Goal: Information Seeking & Learning: Learn about a topic

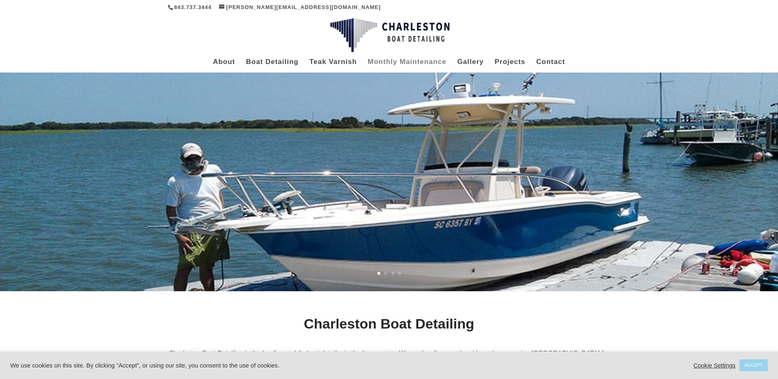
click at [406, 62] on link "Monthly Maintenance" at bounding box center [407, 66] width 79 height 14
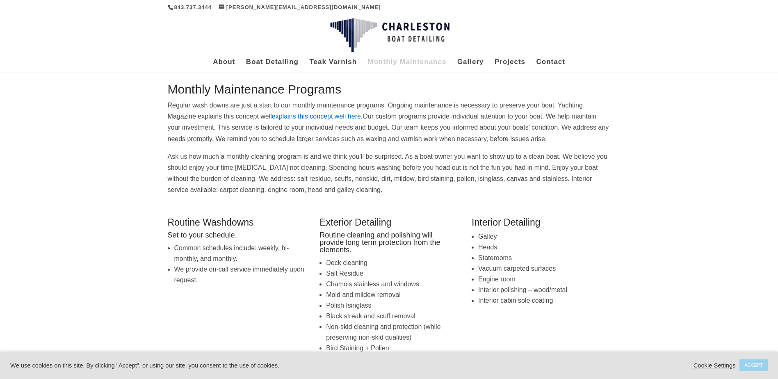
drag, startPoint x: 404, startPoint y: 101, endPoint x: 497, endPoint y: 99, distance: 93.9
click at [497, 99] on div "Monthly Maintenance Programs Regular wash downs are just a start to our monthly…" at bounding box center [389, 139] width 443 height 112
drag, startPoint x: 452, startPoint y: 106, endPoint x: 572, endPoint y: 104, distance: 120.6
click at [572, 104] on p "Regular wash downs are just a start to our monthly maintenance programs. Ongoin…" at bounding box center [389, 125] width 443 height 51
drag, startPoint x: 231, startPoint y: 108, endPoint x: 325, endPoint y: 137, distance: 98.5
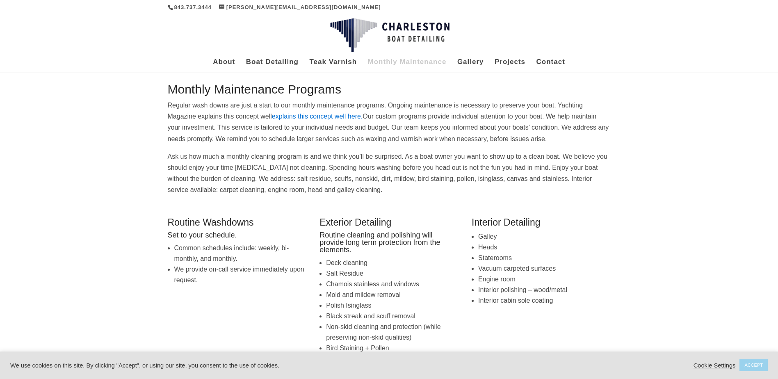
click at [325, 137] on p "Regular wash downs are just a start to our monthly maintenance programs. Ongoin…" at bounding box center [389, 125] width 443 height 51
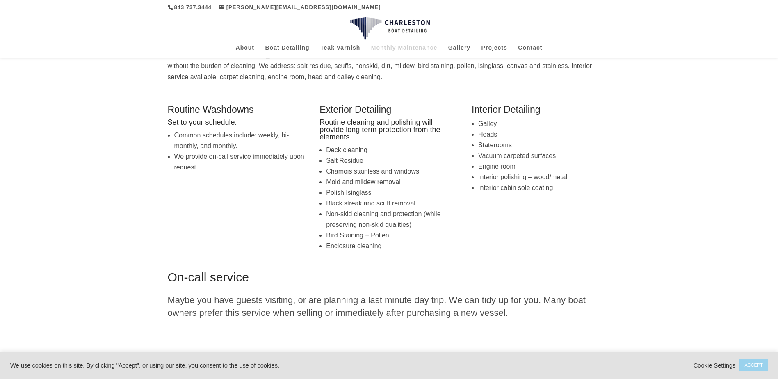
scroll to position [98, 0]
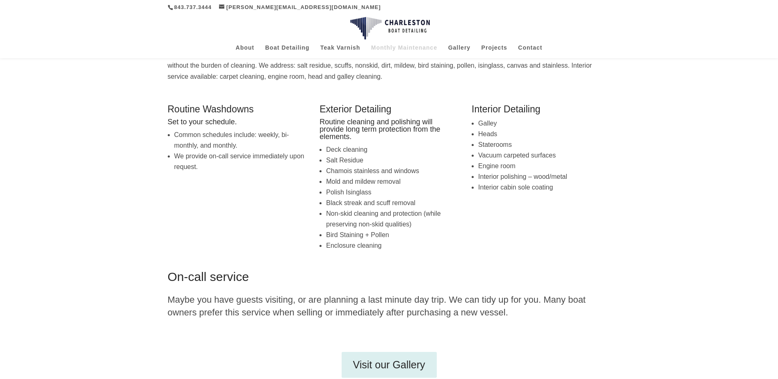
drag, startPoint x: 176, startPoint y: 139, endPoint x: 271, endPoint y: 142, distance: 95.2
click at [271, 142] on li "Common schedules include: weekly, bi-monthly, and monthly." at bounding box center [240, 140] width 132 height 21
click at [196, 145] on li "Common schedules include: weekly, bi-monthly, and monthly." at bounding box center [240, 140] width 132 height 21
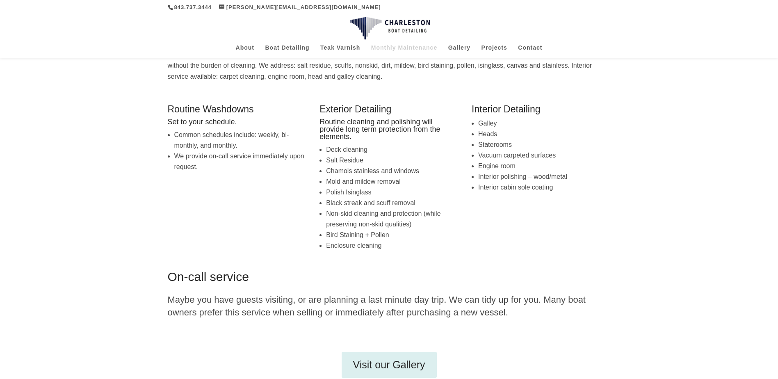
click at [189, 159] on li "We provide on-call service immediately upon request." at bounding box center [240, 161] width 132 height 21
drag, startPoint x: 471, startPoint y: 109, endPoint x: 483, endPoint y: 173, distance: 64.3
click at [483, 173] on div "Routine Washdowns Set to your schedule. Common schedules include: weekly, bi-mo…" at bounding box center [389, 177] width 443 height 166
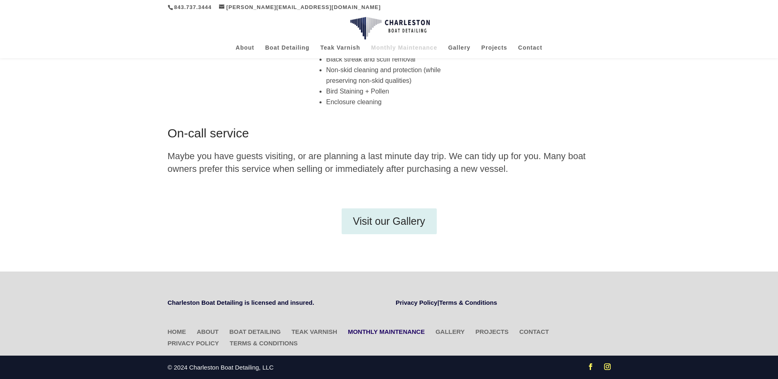
scroll to position [0, 0]
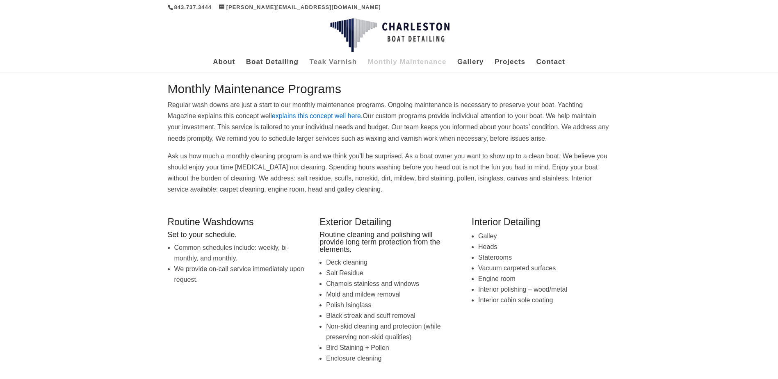
click at [329, 62] on link "Teak Varnish" at bounding box center [333, 66] width 48 height 14
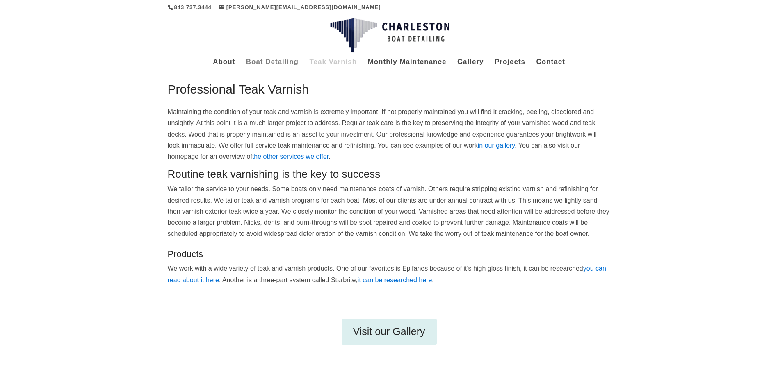
click at [286, 60] on link "Boat Detailing" at bounding box center [272, 66] width 52 height 14
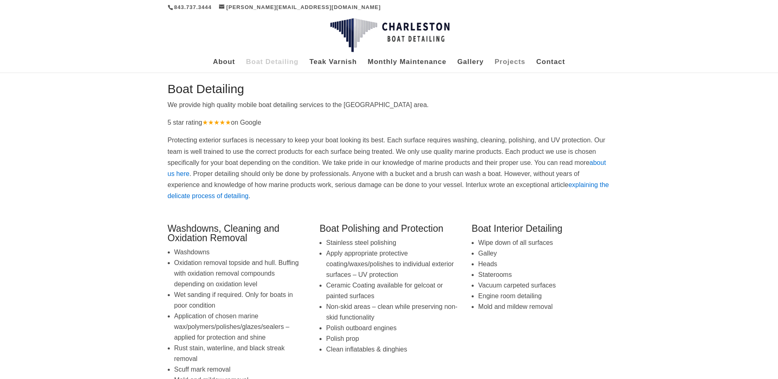
click at [506, 61] on link "Projects" at bounding box center [510, 66] width 31 height 14
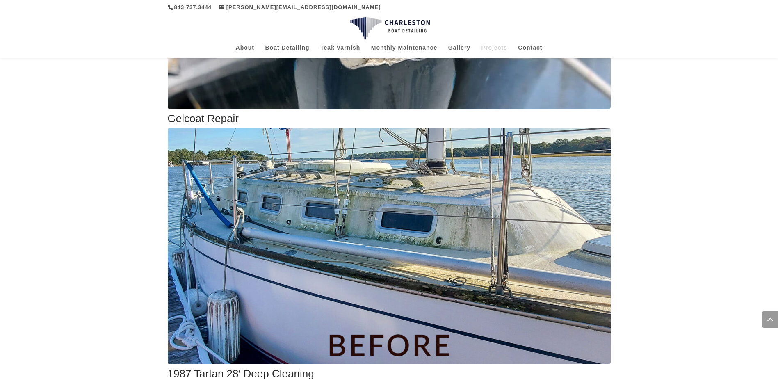
scroll to position [1063, 0]
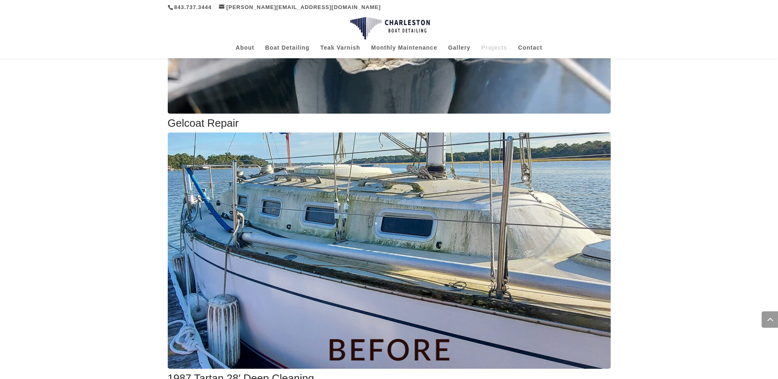
click at [341, 238] on img at bounding box center [389, 250] width 443 height 236
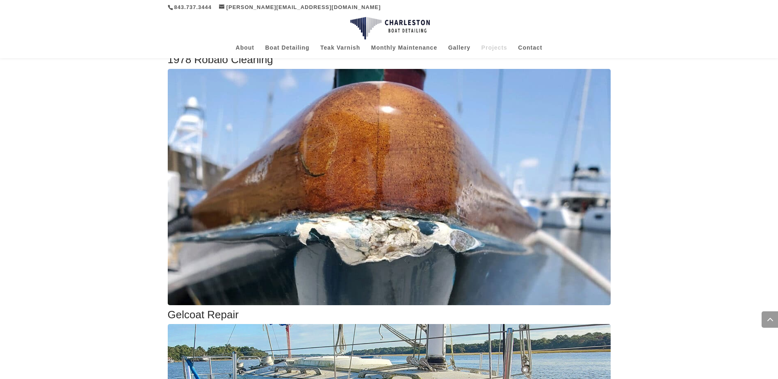
scroll to position [831, 0]
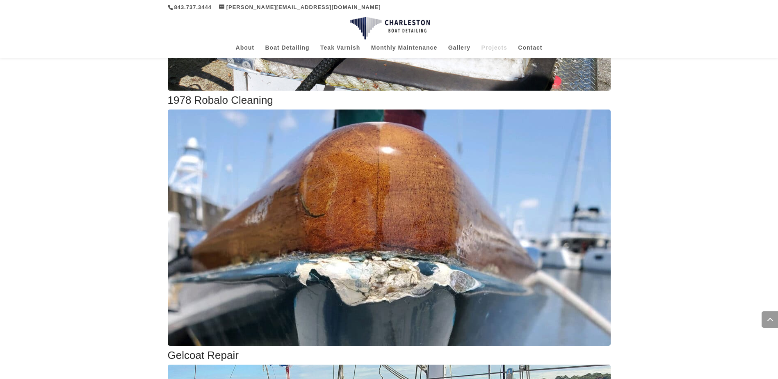
click at [349, 203] on img at bounding box center [389, 227] width 443 height 236
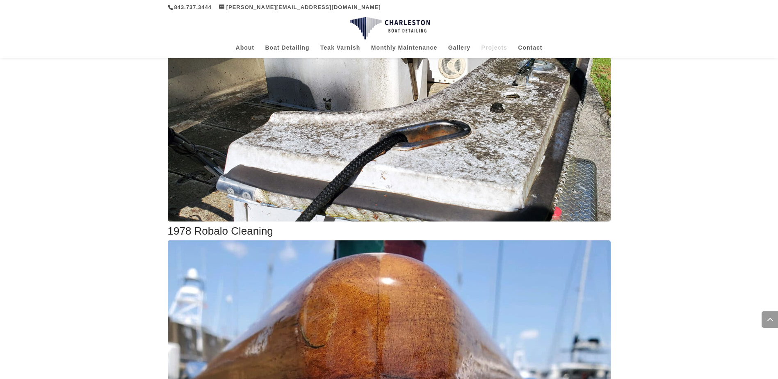
scroll to position [700, 0]
click at [328, 182] on img at bounding box center [389, 104] width 443 height 236
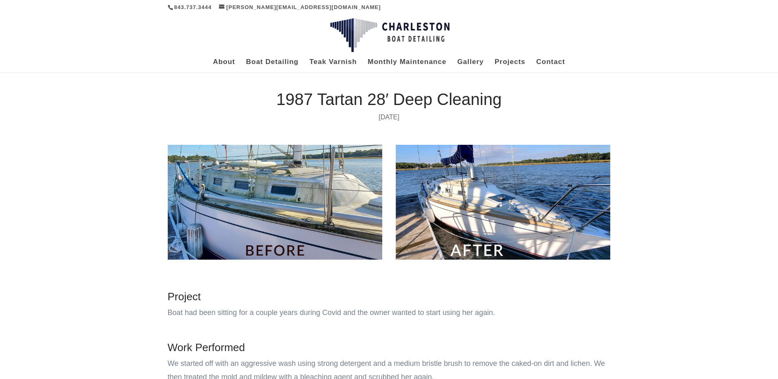
click at [498, 209] on img at bounding box center [503, 202] width 215 height 114
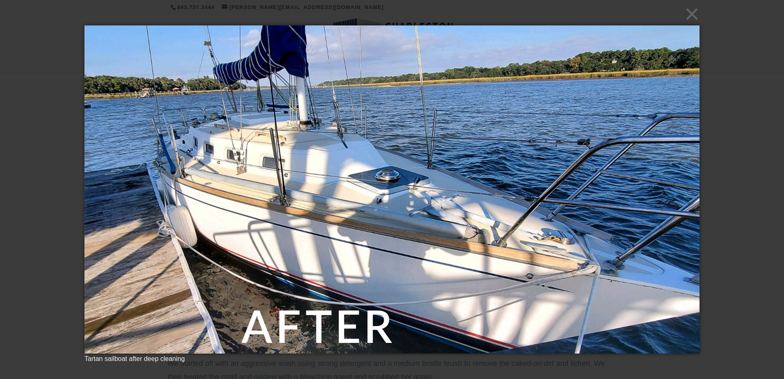
click at [37, 238] on div "× Tartan sailboat after deep cleaning Loading..." at bounding box center [392, 189] width 784 height 379
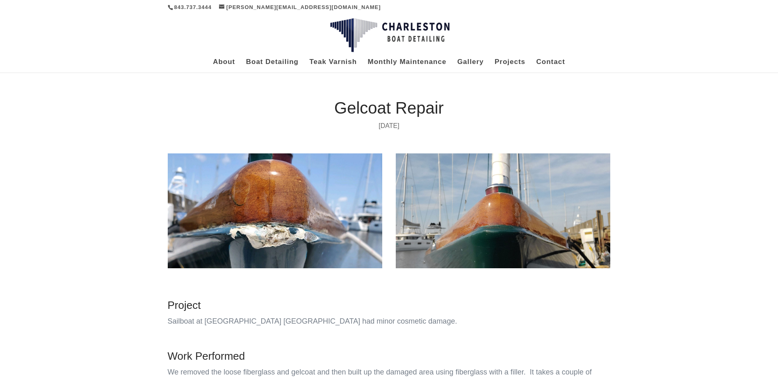
click at [531, 230] on img at bounding box center [503, 210] width 215 height 114
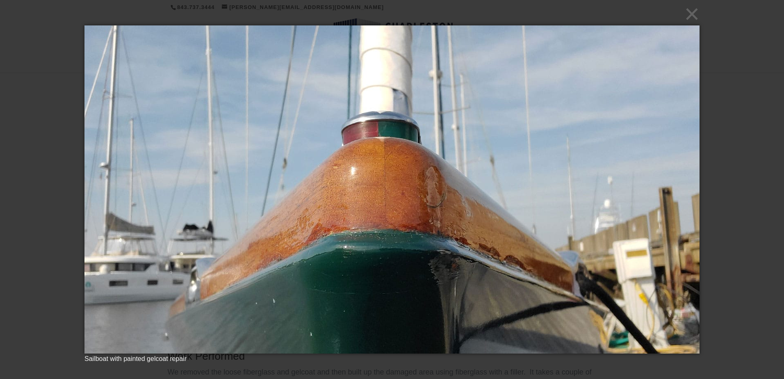
click at [39, 240] on div "× Sailboat with painted gelcoat repair Loading..." at bounding box center [392, 189] width 784 height 379
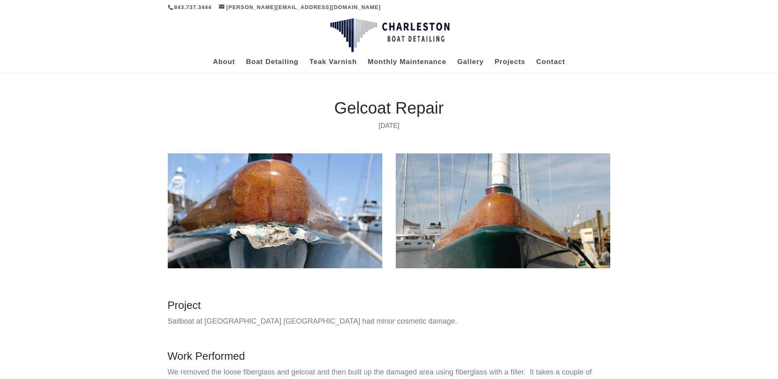
click at [301, 228] on img at bounding box center [275, 210] width 215 height 114
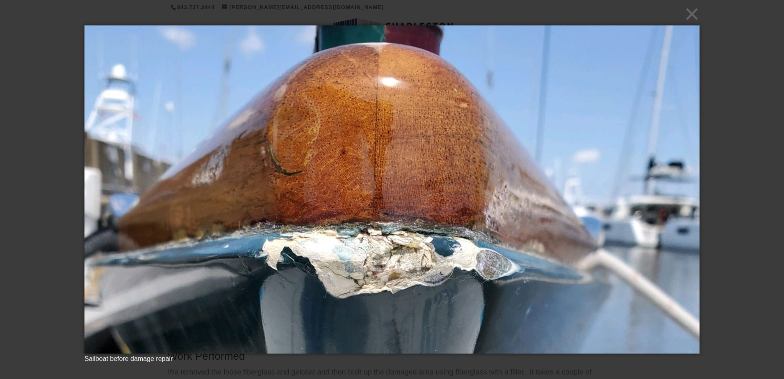
click at [67, 253] on div "× Sailboat before damage repair Loading..." at bounding box center [392, 189] width 784 height 379
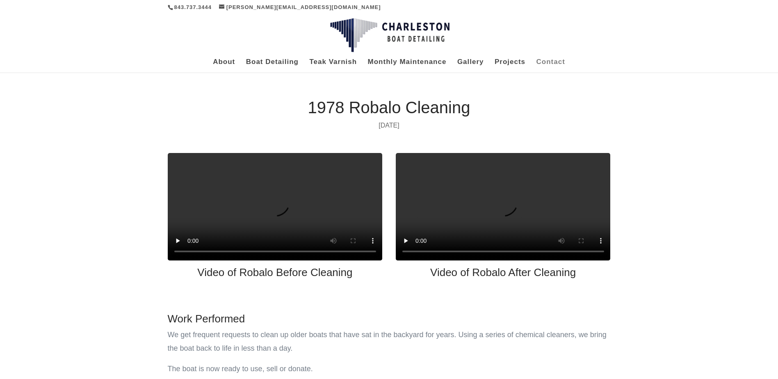
click at [539, 64] on link "Contact" at bounding box center [550, 66] width 29 height 14
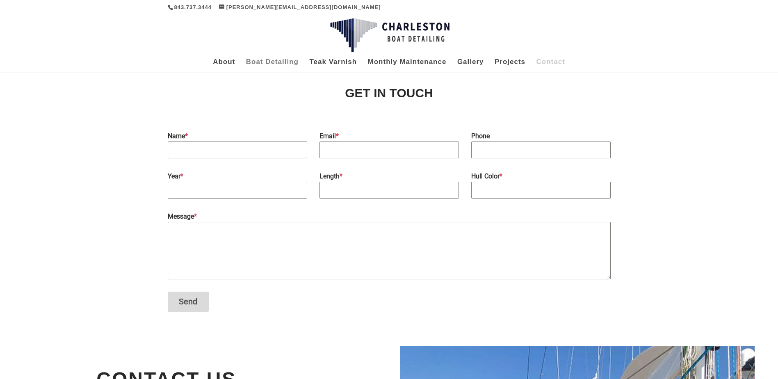
click at [263, 63] on link "Boat Detailing" at bounding box center [272, 66] width 52 height 14
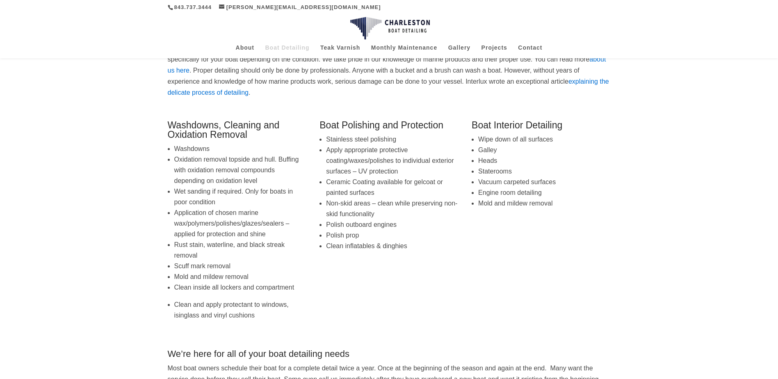
scroll to position [33, 0]
